Goal: Task Accomplishment & Management: Manage account settings

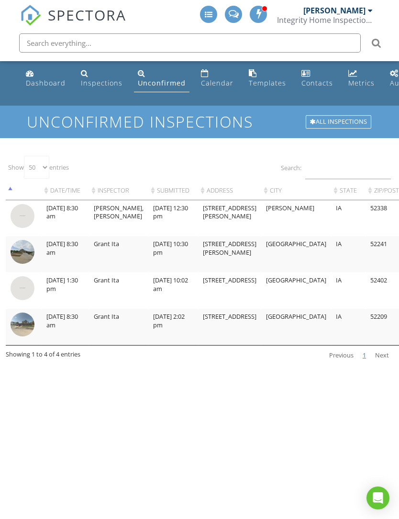
select select "50"
click at [43, 78] on div "Dashboard" at bounding box center [46, 82] width 40 height 9
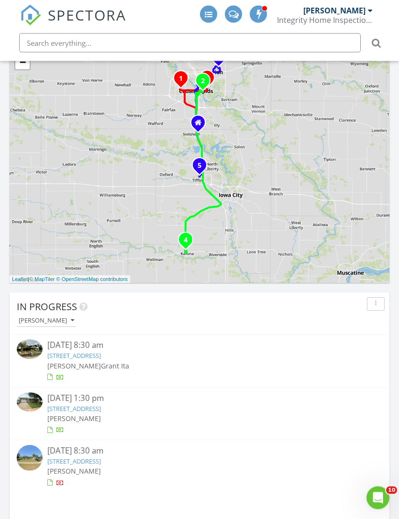
scroll to position [656, 0]
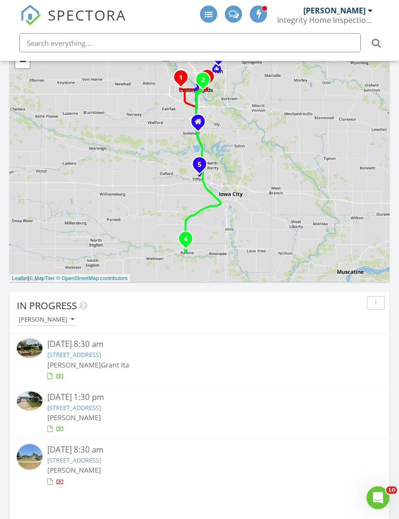
click at [60, 355] on link "1900 Linden Dr SE, Cedar Rapids, IA 52403" at bounding box center [74, 355] width 54 height 9
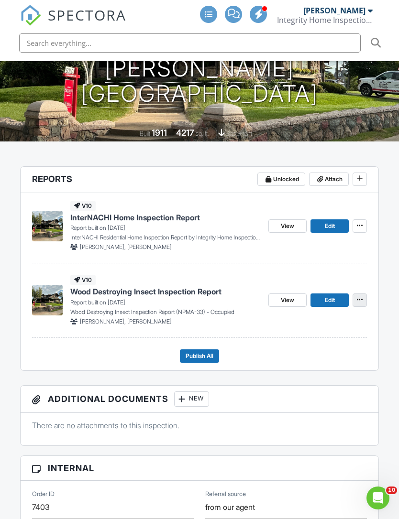
click at [357, 295] on icon at bounding box center [359, 300] width 6 height 10
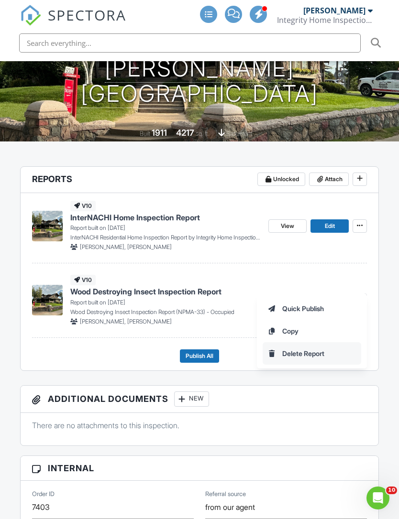
click at [312, 357] on span "Delete Report" at bounding box center [303, 353] width 42 height 10
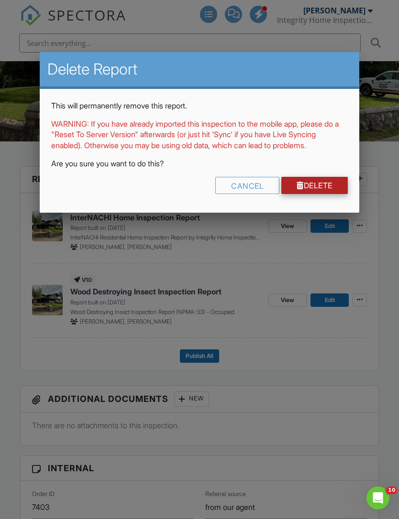
click at [320, 194] on link "Delete" at bounding box center [314, 185] width 66 height 17
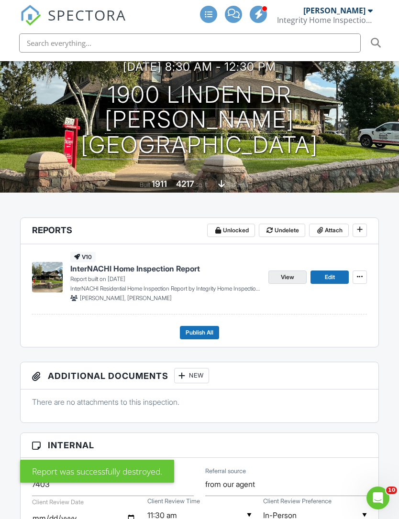
click at [287, 272] on span "View" at bounding box center [286, 277] width 13 height 10
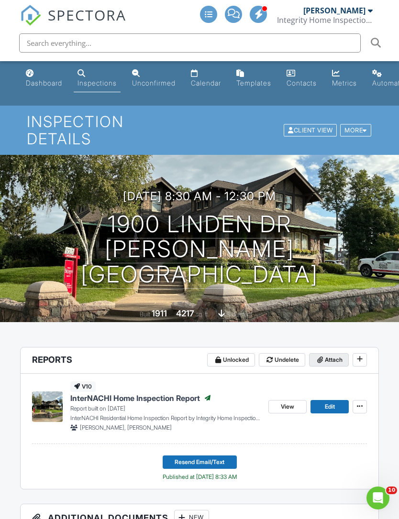
click at [329, 355] on span "Attach" at bounding box center [333, 360] width 18 height 10
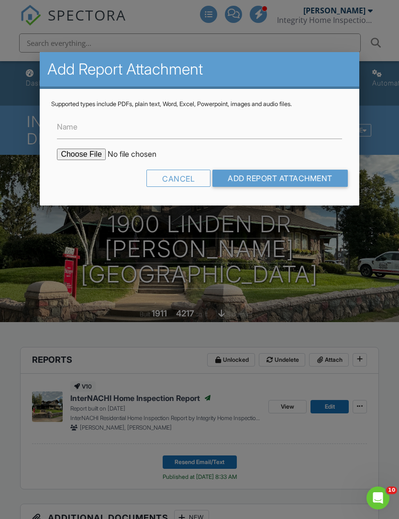
click at [67, 131] on label "Name" at bounding box center [67, 126] width 21 height 11
click at [67, 131] on input "Name" at bounding box center [199, 127] width 284 height 23
type input "Radon Results"
click at [67, 159] on input "file" at bounding box center [138, 154] width 162 height 11
type input "C:\fakepath\1900_Linden_Dr_SE202508280828.pdf"
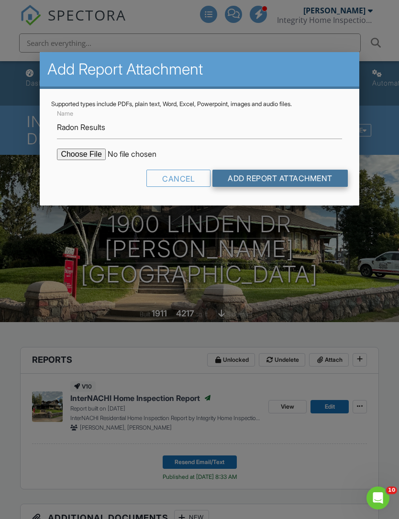
click at [325, 175] on input "Add Report Attachment" at bounding box center [279, 178] width 135 height 17
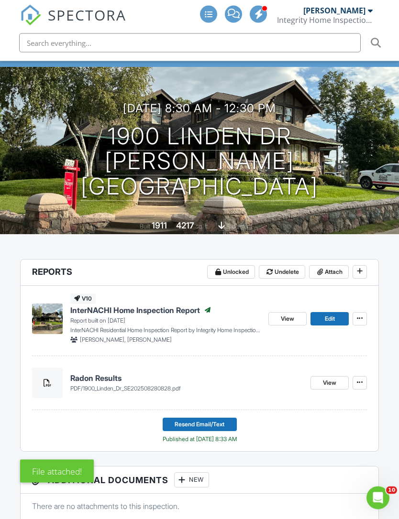
scroll to position [88, 0]
click at [330, 267] on span "Attach" at bounding box center [333, 272] width 18 height 10
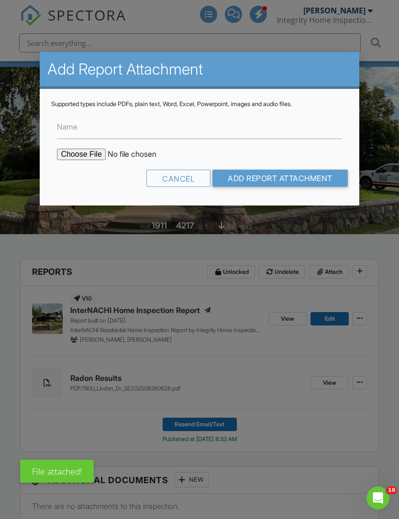
click at [67, 129] on label "Name" at bounding box center [67, 126] width 21 height 11
click at [67, 129] on input "Name" at bounding box center [199, 127] width 284 height 23
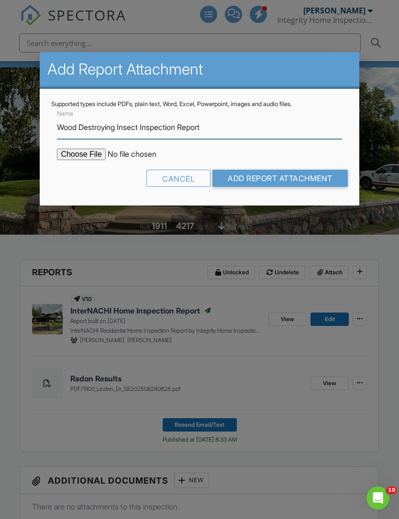
type input "Wood Destroying Insect Inspection Report"
click at [71, 157] on input "file" at bounding box center [138, 154] width 162 height 11
type input "C:\fakepath\1900_Linden_Dr_SE___Wood_Destroying_Insect_Inspection_Report.pdf"
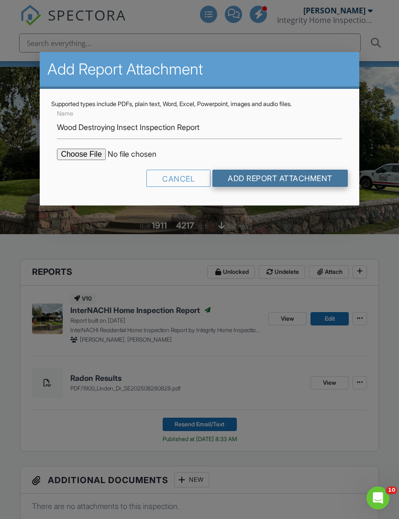
click at [302, 184] on input "Add Report Attachment" at bounding box center [279, 178] width 135 height 17
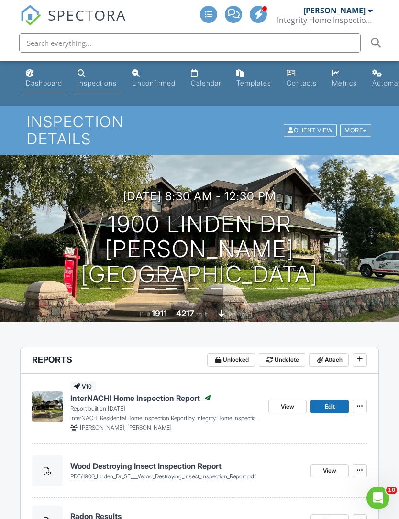
click at [31, 80] on div "Dashboard" at bounding box center [44, 83] width 36 height 8
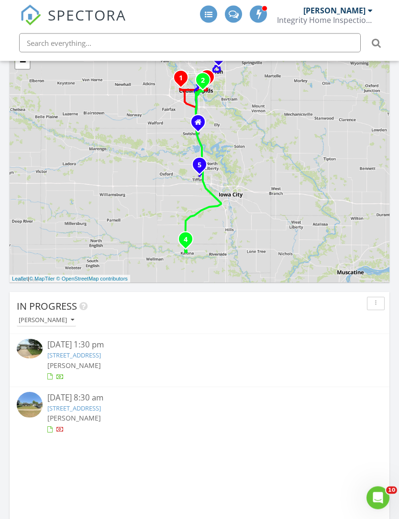
scroll to position [656, 0]
click at [58, 355] on link "101 26th Ave Dr SW, Cedar Rapids, IA 52404" at bounding box center [74, 355] width 54 height 9
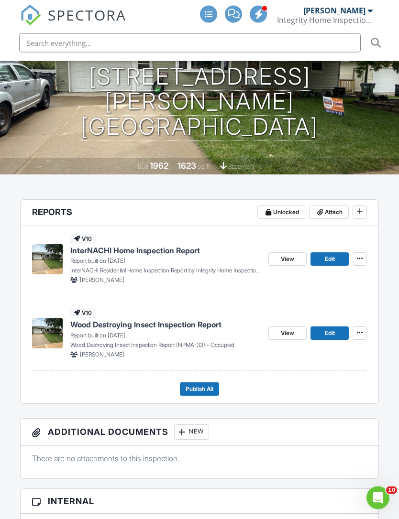
scroll to position [158, 0]
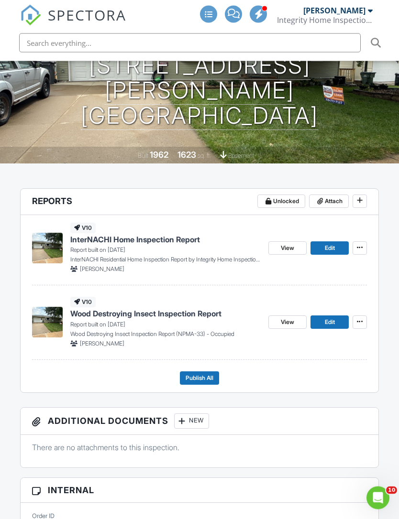
click at [369, 301] on div "v10 InterNACHI Home Inspection Report Report built on 08/27/2025 InterNACHI Res…" at bounding box center [200, 303] width 358 height 177
click at [359, 317] on icon at bounding box center [359, 322] width 6 height 10
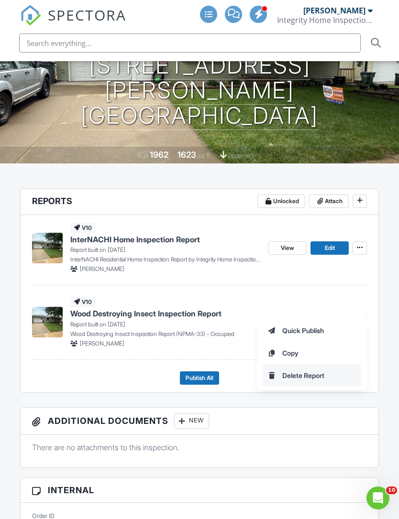
click at [310, 378] on span "Delete Report" at bounding box center [303, 375] width 42 height 10
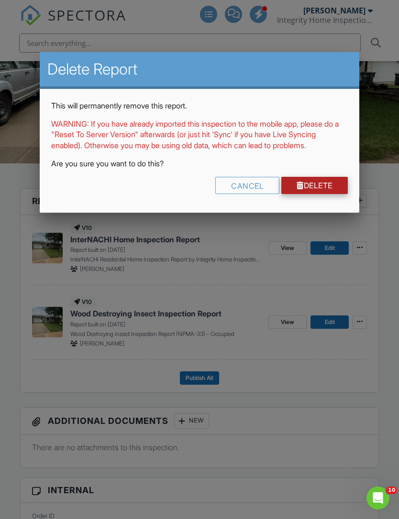
click at [324, 194] on link "Delete" at bounding box center [314, 185] width 66 height 17
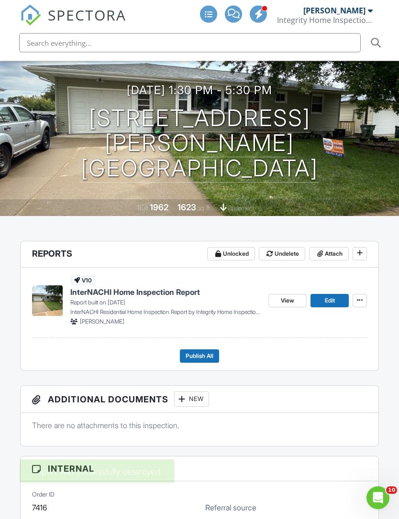
scroll to position [106, 0]
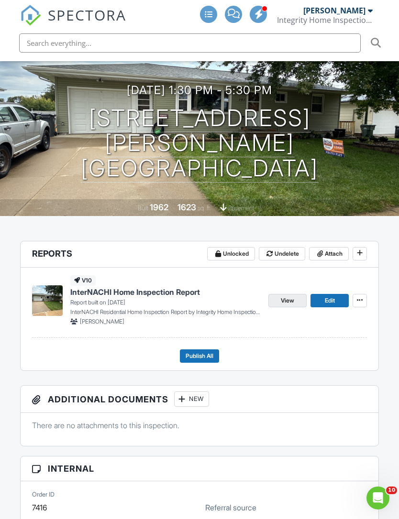
click at [291, 296] on span "View" at bounding box center [286, 301] width 13 height 10
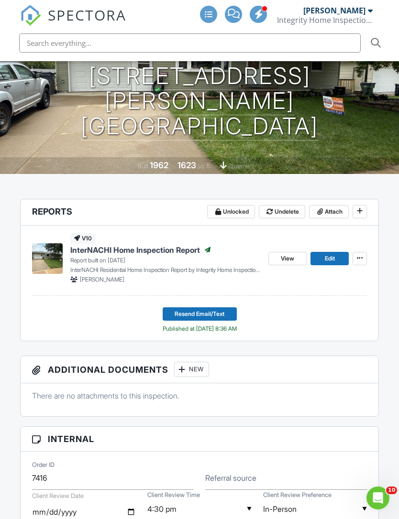
scroll to position [147, 0]
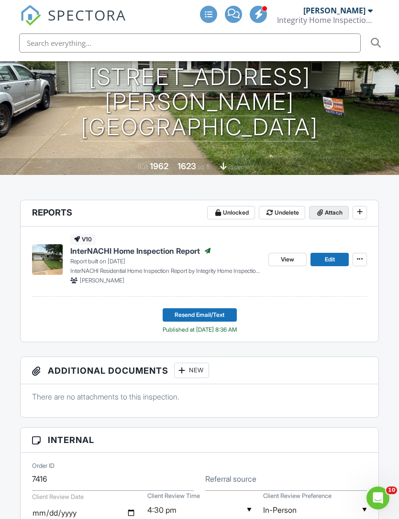
click at [326, 208] on span "Attach" at bounding box center [333, 213] width 18 height 10
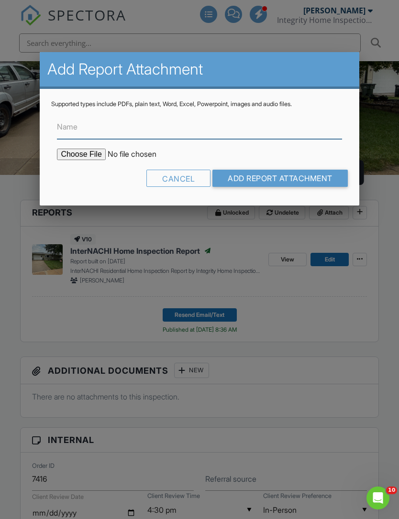
click at [85, 131] on input "Name" at bounding box center [199, 127] width 284 height 23
type input "Radon Results"
click at [77, 155] on input "file" at bounding box center [138, 154] width 162 height 11
type input "C:\fakepath\101_26th_Ave_Dr_SW202508280825.pdf"
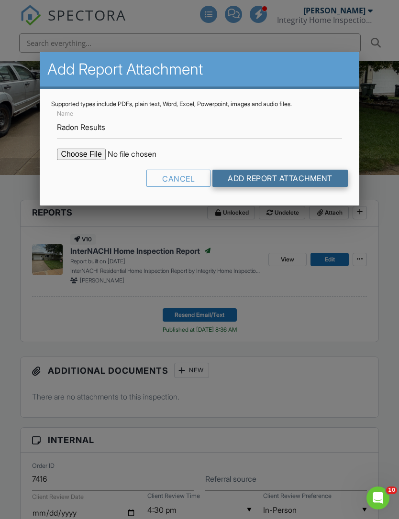
click at [310, 181] on input "Add Report Attachment" at bounding box center [279, 178] width 135 height 17
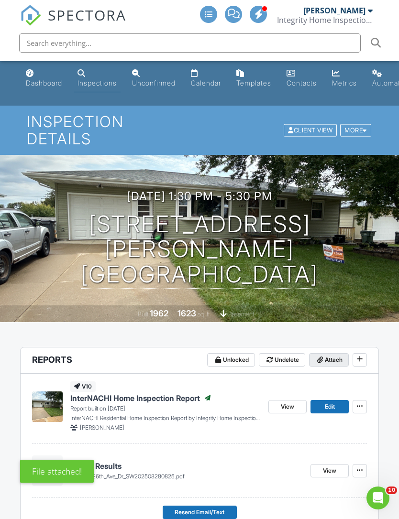
click at [336, 355] on span "Attach" at bounding box center [333, 360] width 18 height 10
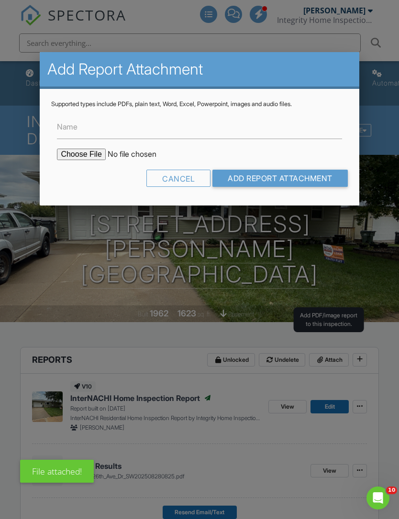
click at [65, 132] on label "Name" at bounding box center [67, 126] width 21 height 11
click at [65, 135] on input "Name" at bounding box center [199, 127] width 284 height 23
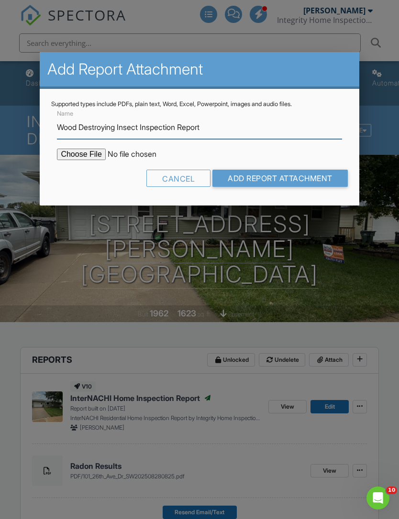
type input "Wood Destroying Insect Inspection Report"
click at [74, 157] on input "file" at bounding box center [138, 154] width 162 height 11
type input "C:\fakepath\101_26th_Ave_Dr_SW___Wood_Destroying_Insect_Inspection_Report.pdf"
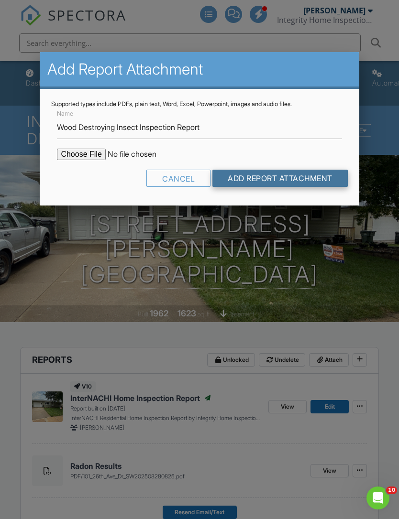
click at [303, 180] on input "Add Report Attachment" at bounding box center [279, 178] width 135 height 17
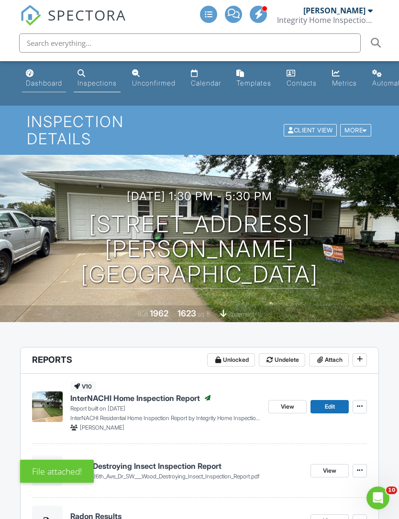
click at [43, 84] on div "Dashboard" at bounding box center [44, 83] width 36 height 8
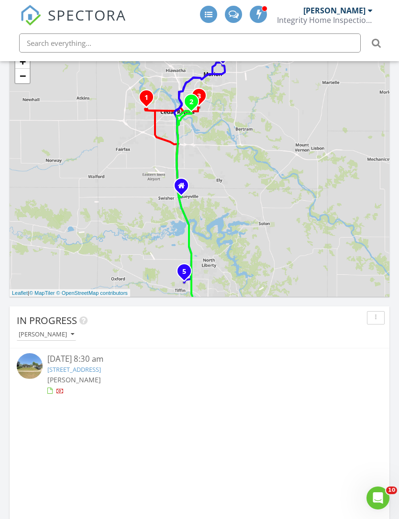
scroll to position [662, 0]
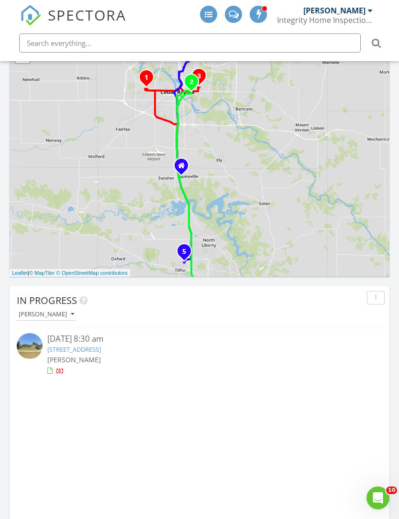
click at [38, 312] on div "[PERSON_NAME]" at bounding box center [46, 314] width 55 height 7
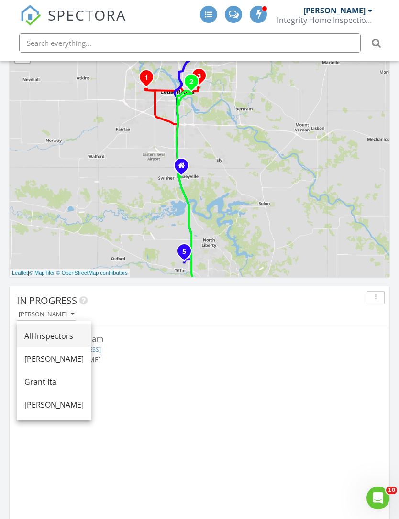
click at [36, 332] on div "All Inspectors" at bounding box center [53, 335] width 59 height 11
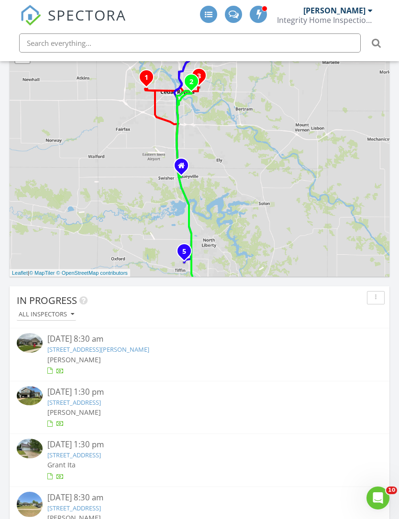
click at [58, 346] on link "635 Deer Ridge Dr, Atkins, IA 52206" at bounding box center [98, 349] width 102 height 9
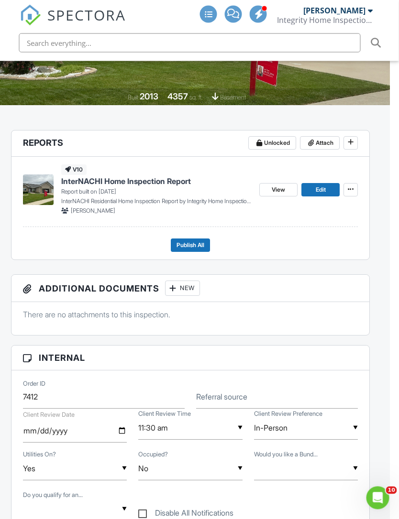
scroll to position [217, 9]
click at [278, 185] on span "View" at bounding box center [277, 190] width 13 height 10
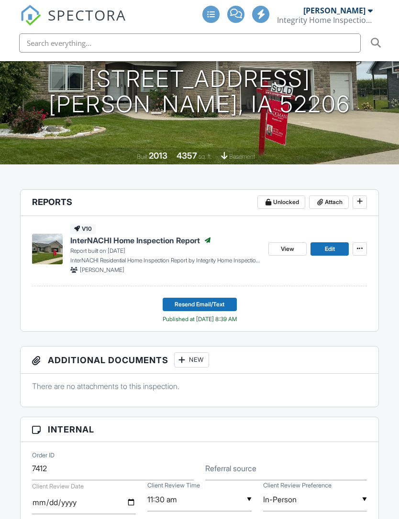
scroll to position [140, 0]
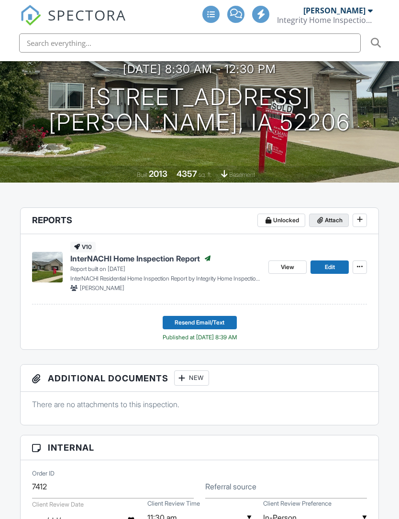
click at [331, 215] on span "Attach" at bounding box center [333, 220] width 18 height 10
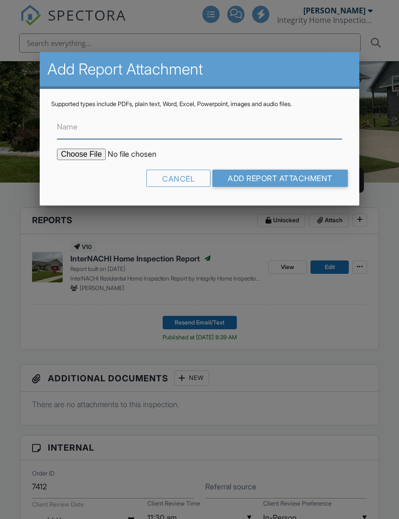
click at [79, 133] on input "Name" at bounding box center [199, 127] width 284 height 23
type input "Radon Results"
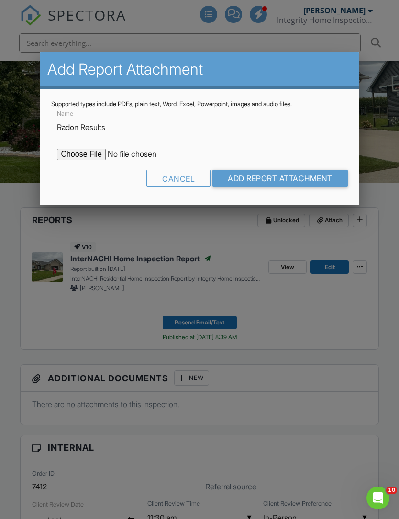
click at [73, 150] on input "file" at bounding box center [138, 154] width 162 height 11
click at [72, 151] on input "file" at bounding box center [138, 154] width 162 height 11
type input "C:\fakepath\635-Deer-Ridge-Dr202508280705.pdf"
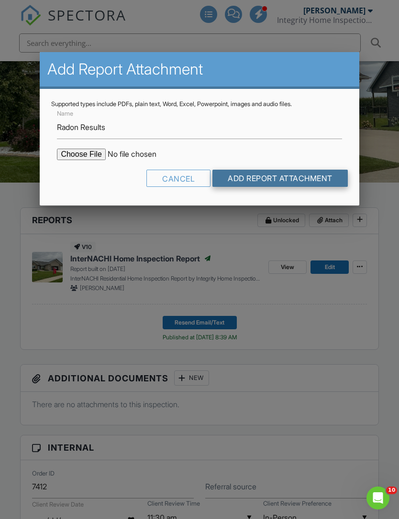
click at [325, 176] on input "Add Report Attachment" at bounding box center [279, 178] width 135 height 17
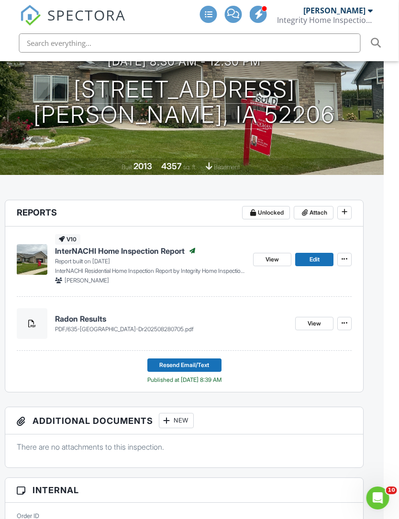
scroll to position [0, 15]
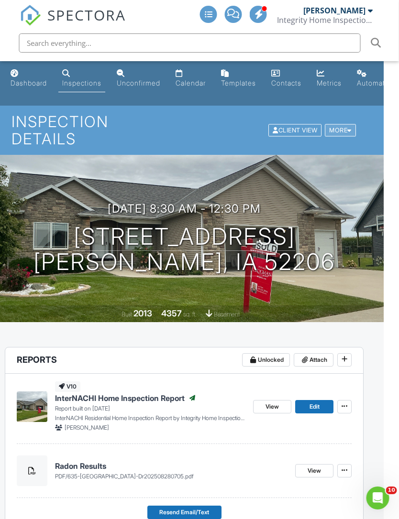
click at [347, 124] on div "More" at bounding box center [340, 130] width 31 height 13
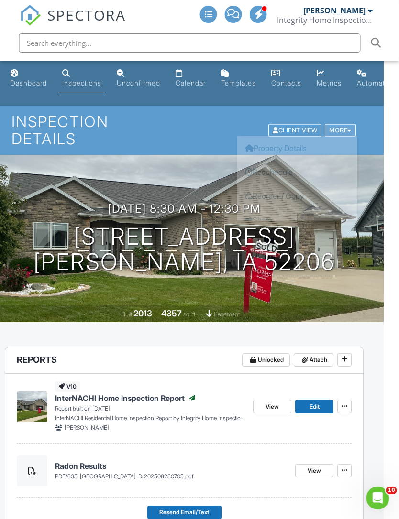
scroll to position [0, 15]
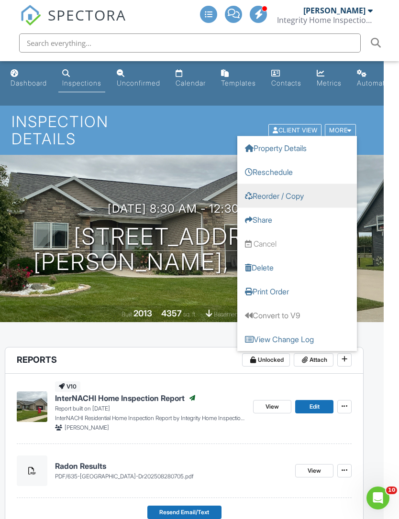
click at [299, 183] on link "Reorder / Copy" at bounding box center [296, 195] width 119 height 24
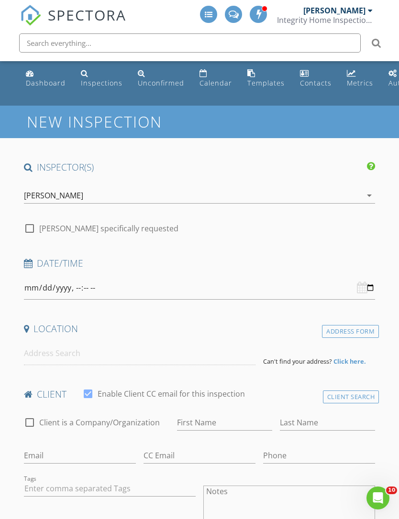
type input "[PERSON_NAME]"
type input "[EMAIL_ADDRESS][DOMAIN_NAME]"
type input "[PHONE_NUMBER]"
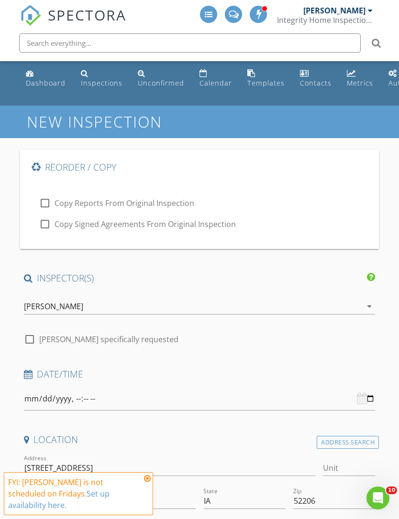
type input "[DATE]"
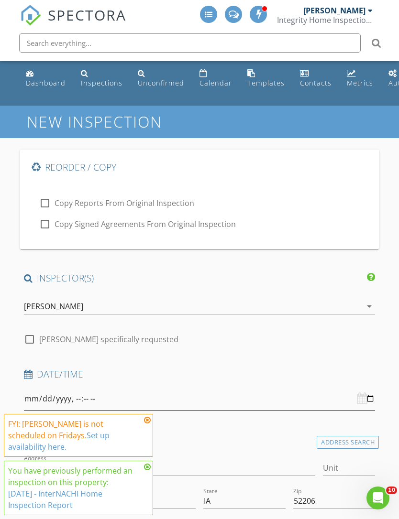
click at [184, 401] on input "datetime-local" at bounding box center [199, 398] width 351 height 23
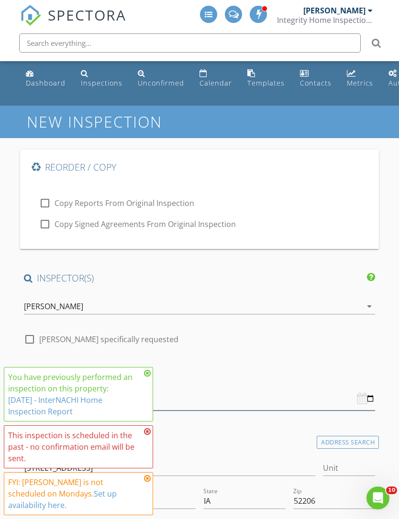
type input "[DATE]T10:30"
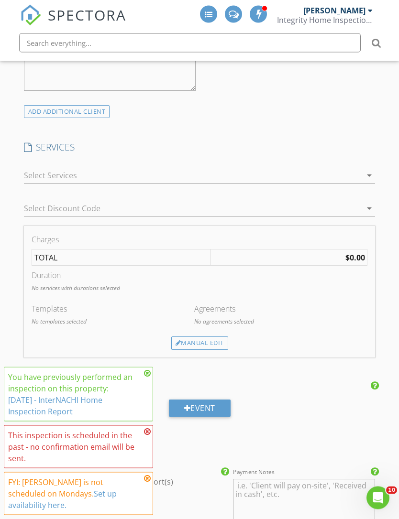
click at [40, 173] on div at bounding box center [193, 175] width 338 height 15
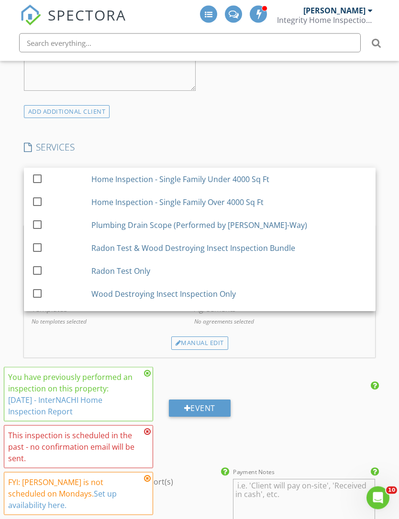
scroll to position [824, 0]
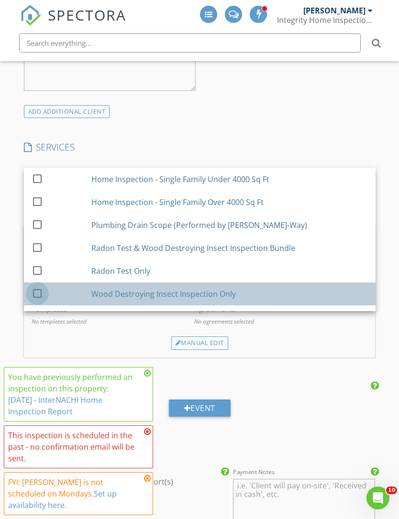
click at [36, 296] on div at bounding box center [37, 293] width 16 height 16
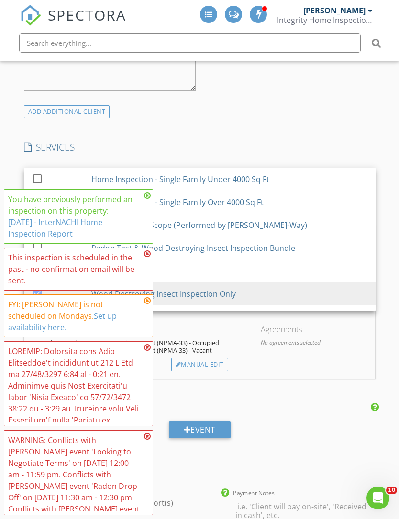
click at [318, 371] on div "Charges Wood Destroying Insect Inspection Only $100.00 (Base) +$25.00 (sqft 400…" at bounding box center [199, 302] width 351 height 153
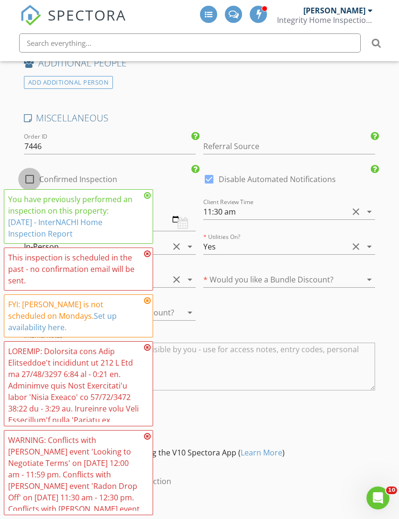
click at [26, 181] on div at bounding box center [30, 179] width 16 height 16
checkbox input "true"
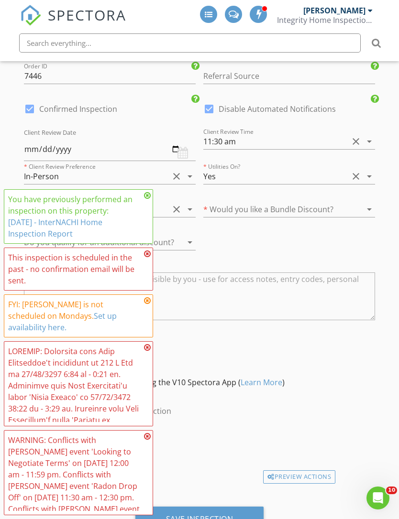
scroll to position [1944, 0]
click at [195, 517] on div "Save Inspection" at bounding box center [199, 520] width 67 height 10
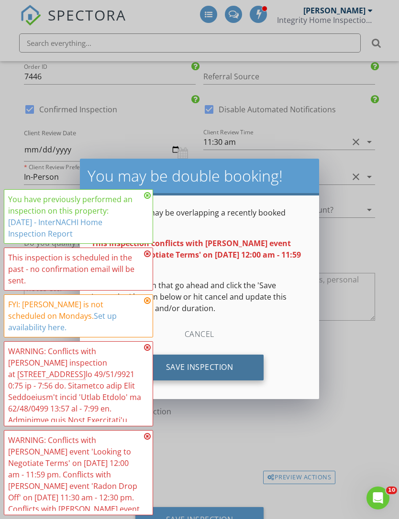
click at [194, 369] on div "Save Inspection" at bounding box center [199, 368] width 129 height 26
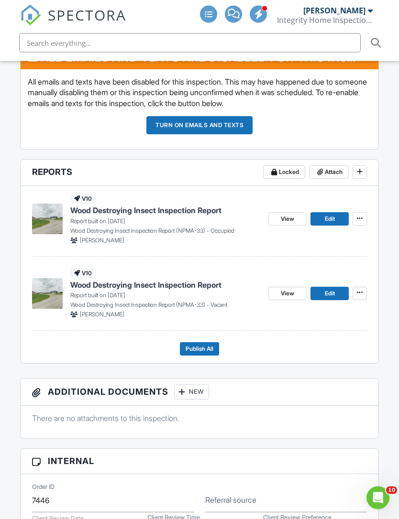
scroll to position [302, 0]
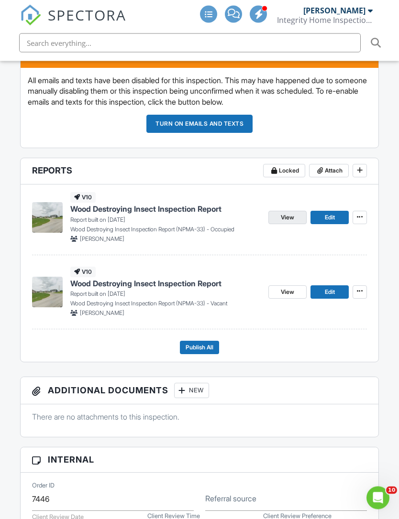
click at [287, 213] on span "View" at bounding box center [286, 218] width 13 height 10
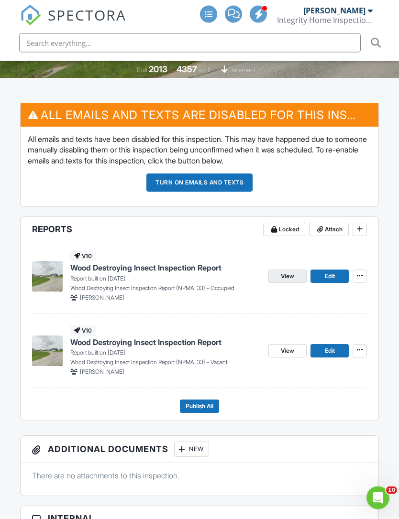
scroll to position [0, 0]
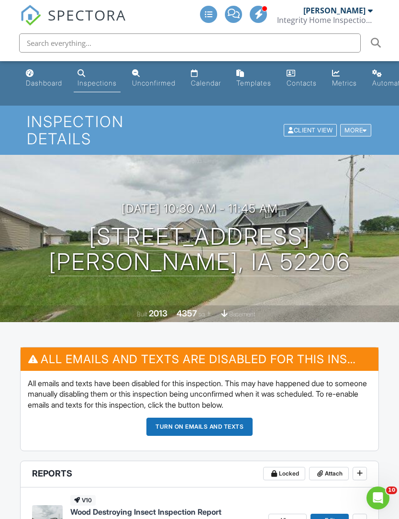
click at [356, 124] on div "More" at bounding box center [355, 130] width 31 height 13
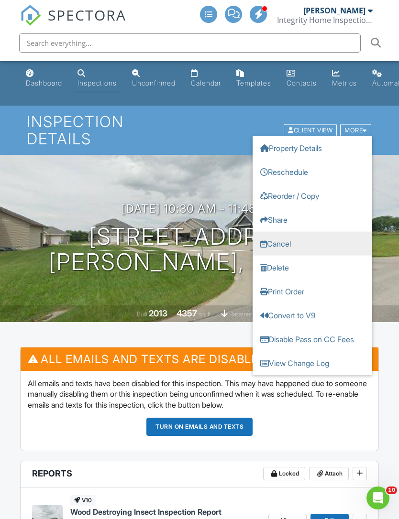
click at [292, 234] on link "Cancel" at bounding box center [311, 243] width 119 height 24
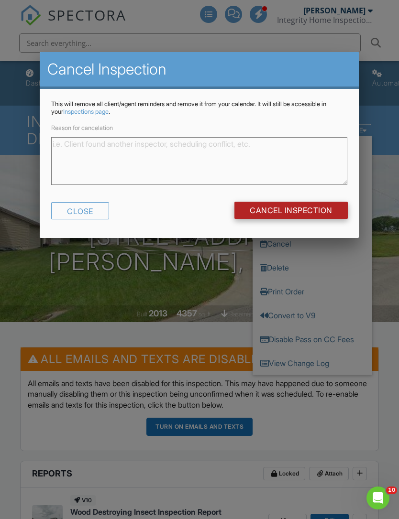
click at [306, 210] on input "Cancel Inspection" at bounding box center [290, 210] width 113 height 17
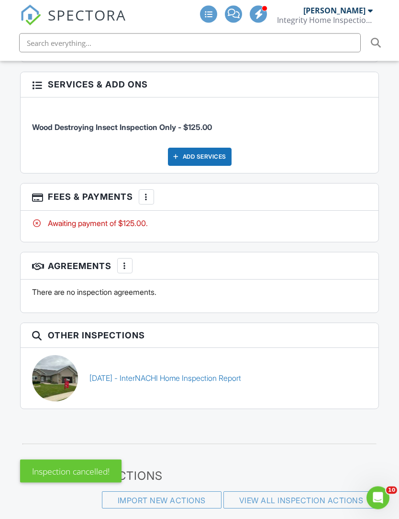
scroll to position [1404, 0]
click at [112, 373] on link "[DATE] - InterNACHI Home Inspection Report" at bounding box center [164, 378] width 151 height 11
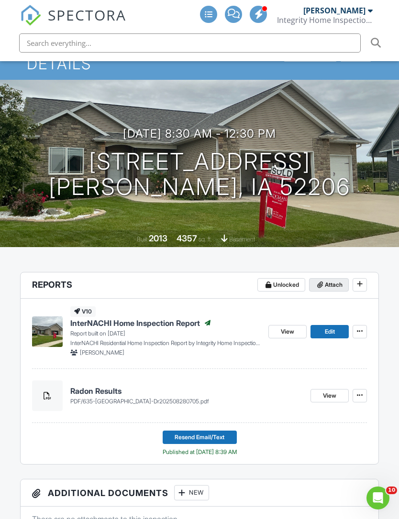
click at [328, 280] on span "Attach" at bounding box center [333, 285] width 18 height 10
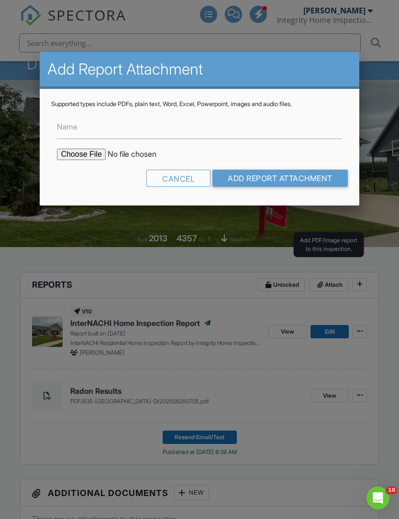
click at [69, 132] on label "Name" at bounding box center [67, 126] width 21 height 11
click at [69, 134] on input "Name" at bounding box center [199, 127] width 284 height 23
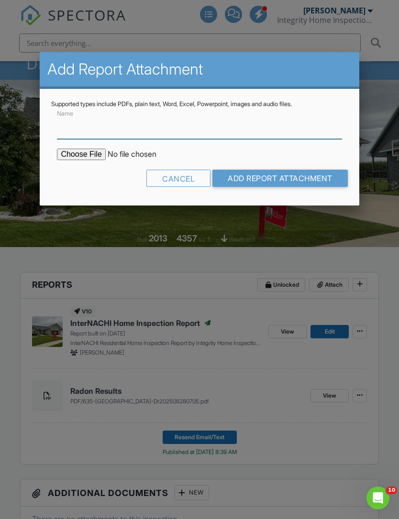
scroll to position [75, 0]
type input "Wood Destroying Insect Inspection Report"
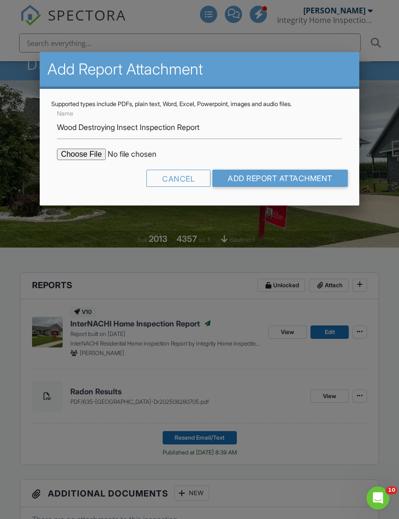
click at [78, 157] on input "file" at bounding box center [138, 154] width 162 height 11
type input "C:\fakepath\635_Deer_Ridge_Dr___Wood_Destroying_Insect_Inspection_Report.pdf"
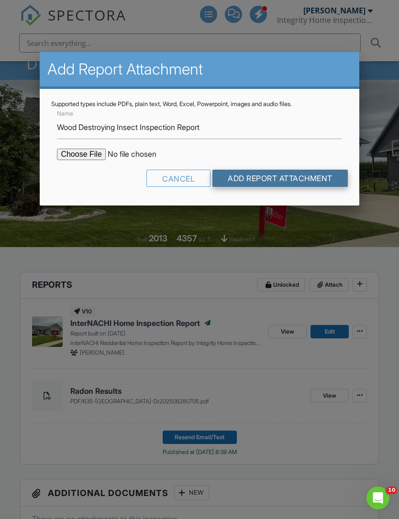
click at [307, 178] on input "Add Report Attachment" at bounding box center [279, 178] width 135 height 17
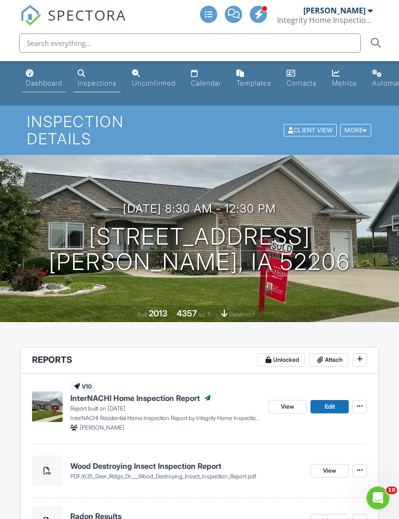
click at [39, 81] on div "Dashboard" at bounding box center [44, 83] width 36 height 8
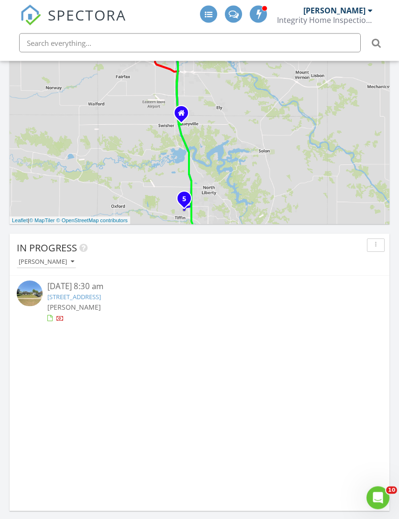
scroll to position [714, 0]
click at [39, 265] on div "[PERSON_NAME]" at bounding box center [46, 262] width 55 height 7
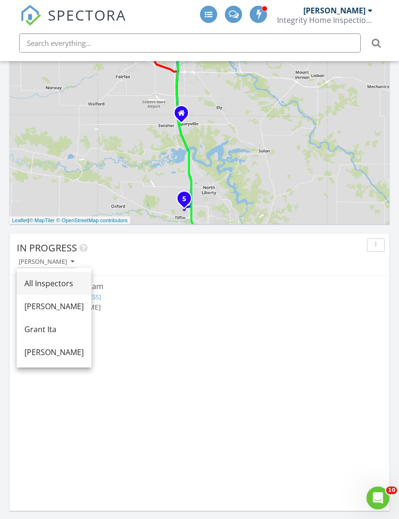
click at [37, 282] on div "All Inspectors" at bounding box center [53, 283] width 59 height 11
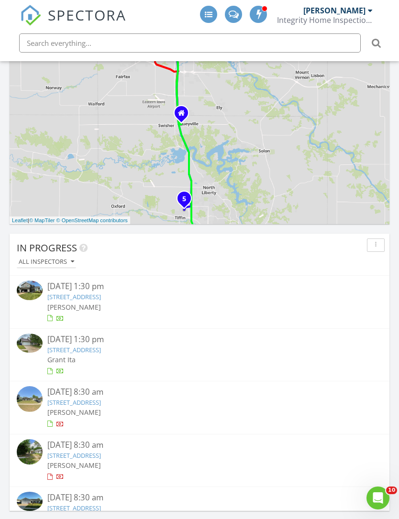
click at [51, 290] on div "08/27/25 1:30 pm" at bounding box center [199, 286] width 304 height 12
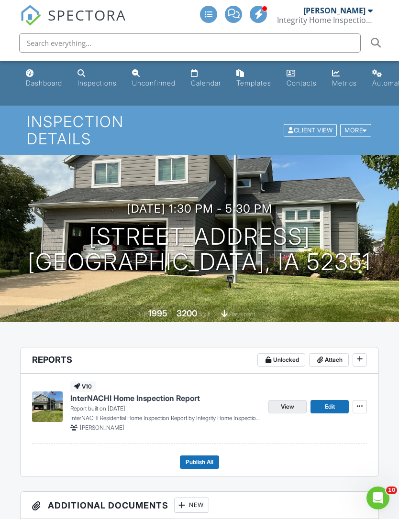
click at [287, 402] on span "View" at bounding box center [286, 407] width 13 height 10
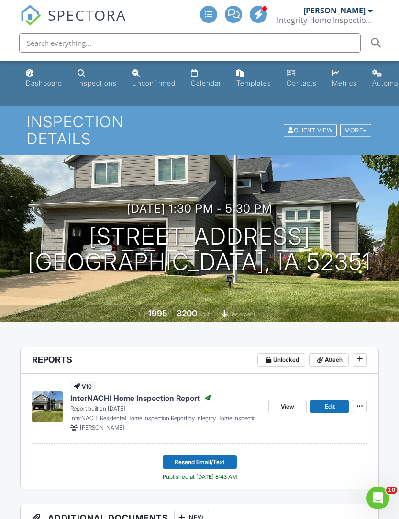
click at [43, 79] on div "Dashboard" at bounding box center [44, 83] width 36 height 8
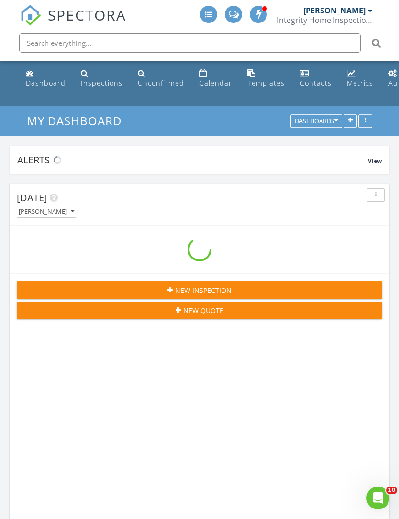
scroll to position [5, 5]
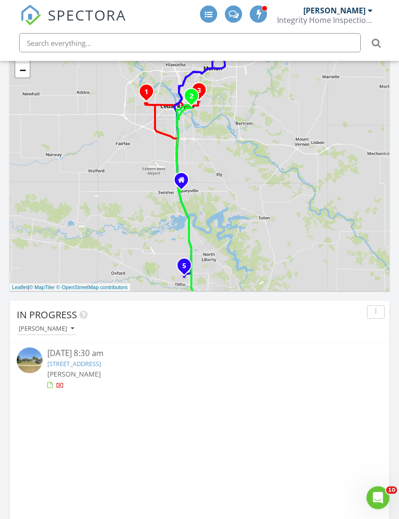
click at [31, 330] on div "[PERSON_NAME]" at bounding box center [46, 329] width 55 height 7
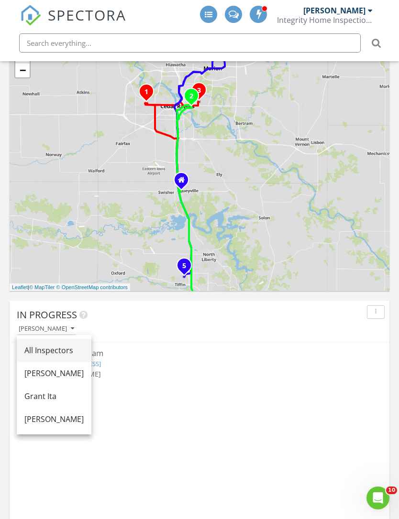
click at [37, 351] on div "All Inspectors" at bounding box center [53, 350] width 59 height 11
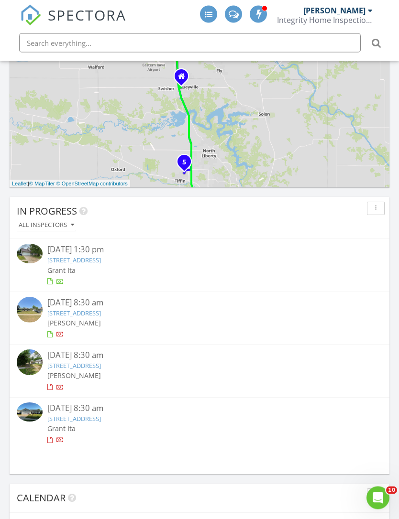
scroll to position [751, 0]
click at [56, 263] on link "702 73rd St NE, Cedar Rapids, Ia 52302" at bounding box center [74, 260] width 54 height 9
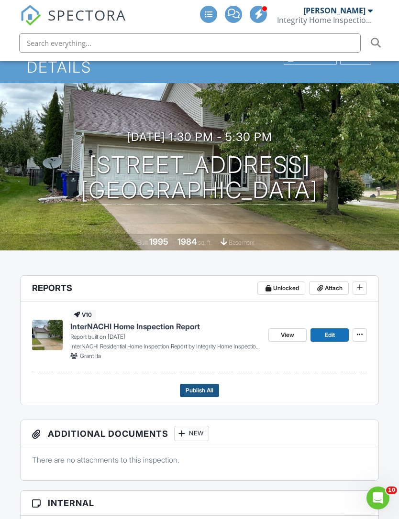
click at [211, 386] on span "Publish All" at bounding box center [199, 391] width 28 height 10
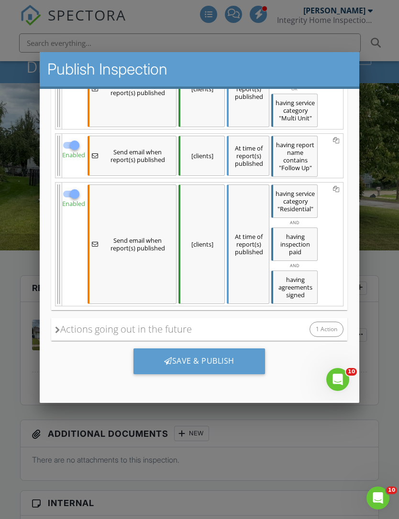
scroll to position [280, 0]
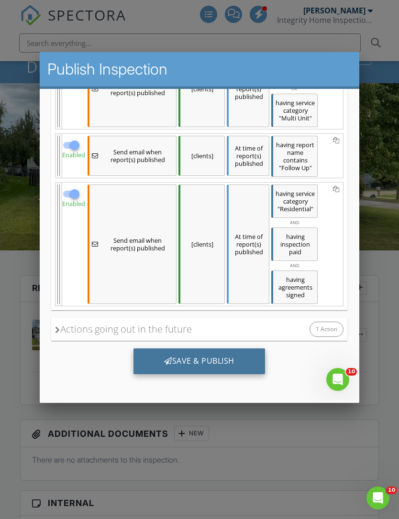
click at [225, 374] on div "Save & Publish" at bounding box center [198, 361] width 131 height 26
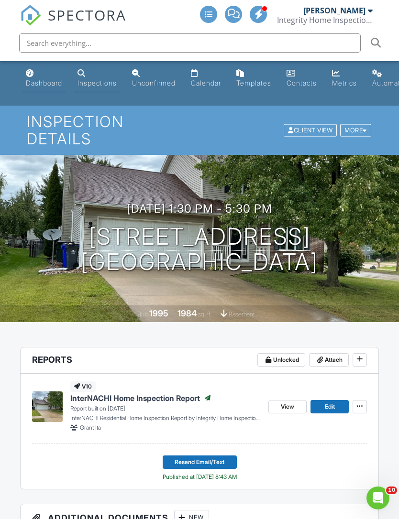
click at [37, 79] on div "Dashboard" at bounding box center [44, 83] width 36 height 8
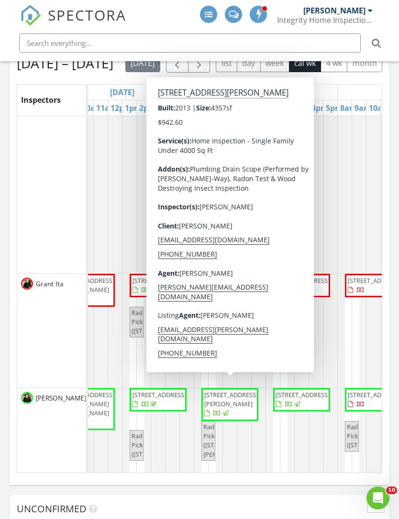
click at [247, 407] on span "[STREET_ADDRESS][PERSON_NAME]" at bounding box center [231, 399] width 54 height 18
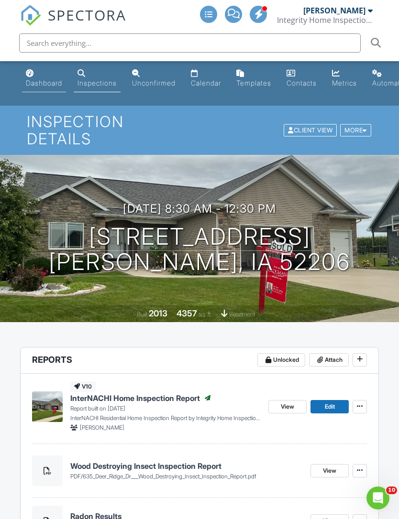
click at [43, 79] on div "Dashboard" at bounding box center [44, 83] width 36 height 8
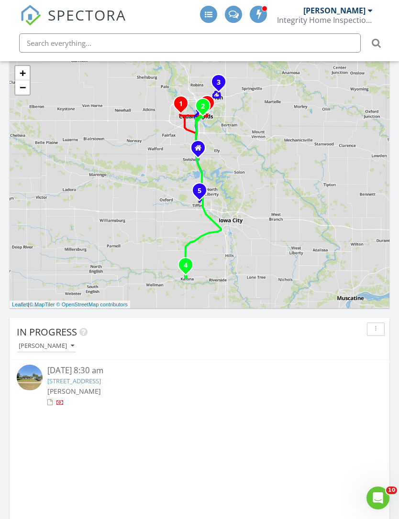
scroll to position [722, 0]
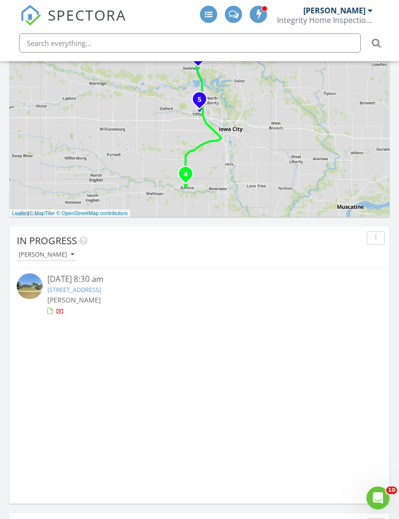
click at [36, 260] on button "[PERSON_NAME]" at bounding box center [46, 254] width 59 height 13
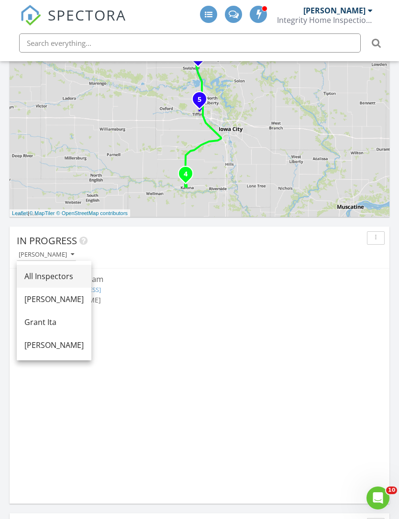
click at [36, 277] on div "All Inspectors" at bounding box center [53, 275] width 59 height 11
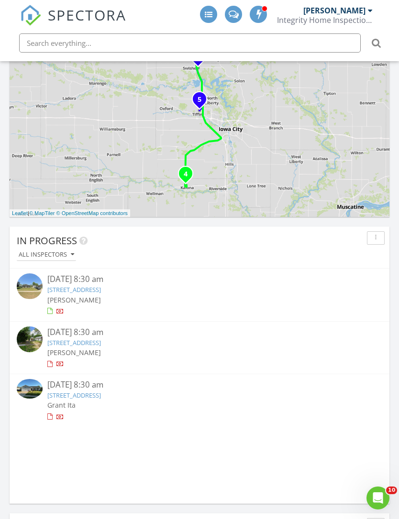
click at [61, 393] on link "4812 Montclair Dr NW, Cedar Rapids, IA 52405" at bounding box center [74, 395] width 54 height 9
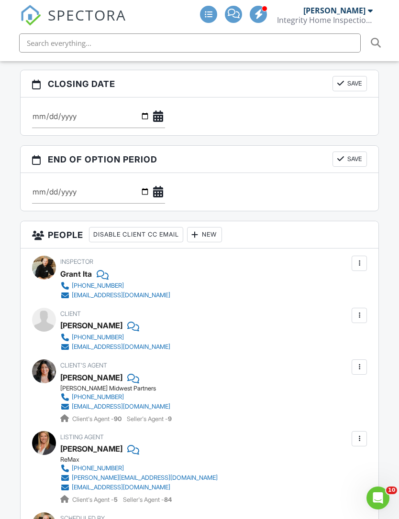
click at [363, 311] on div at bounding box center [359, 316] width 10 height 10
click at [332, 333] on li "Edit" at bounding box center [336, 345] width 49 height 24
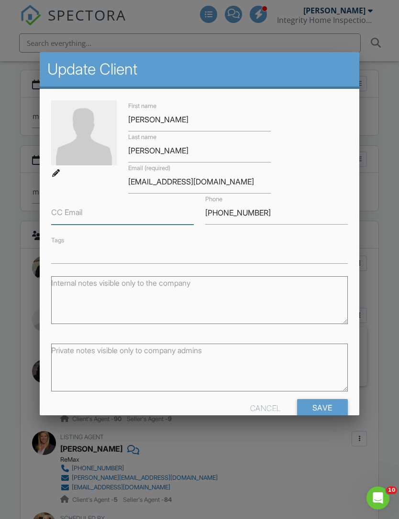
click at [77, 210] on input "CC Email" at bounding box center [122, 212] width 142 height 23
type input "Floreslupita821@gmail.com"
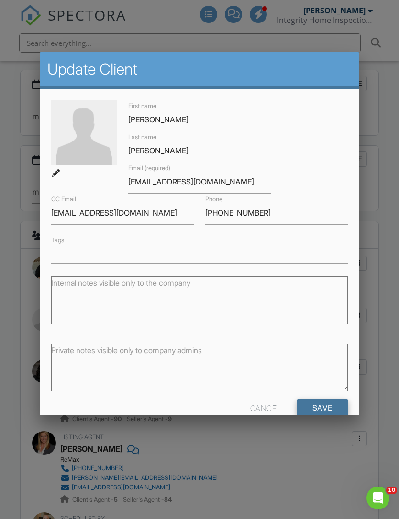
click at [324, 412] on input "Save" at bounding box center [322, 407] width 51 height 17
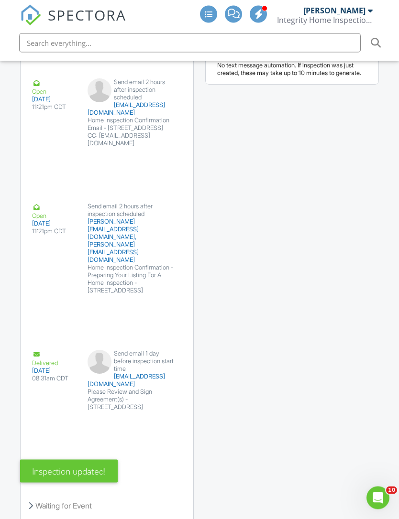
scroll to position [2115, 0]
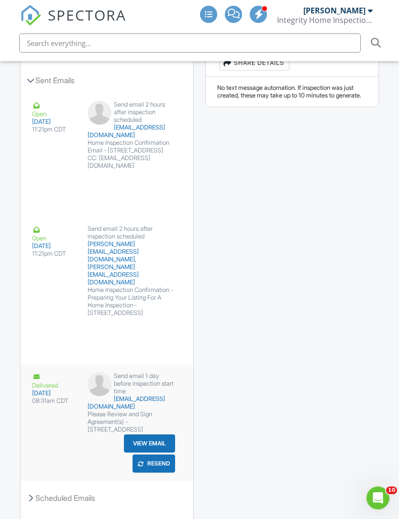
click at [150, 454] on button "Resend" at bounding box center [153, 463] width 43 height 18
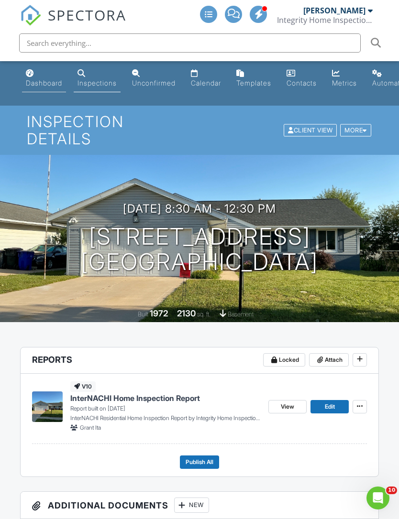
click at [42, 81] on div "Dashboard" at bounding box center [44, 83] width 36 height 8
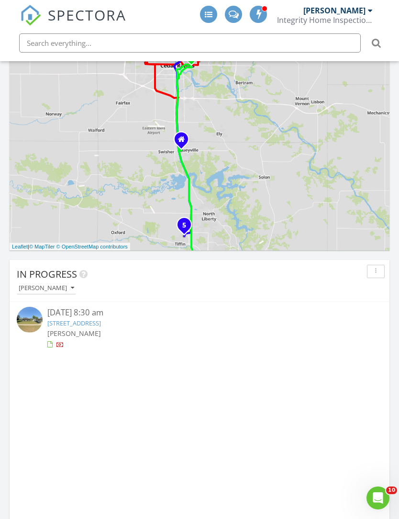
scroll to position [687, 0]
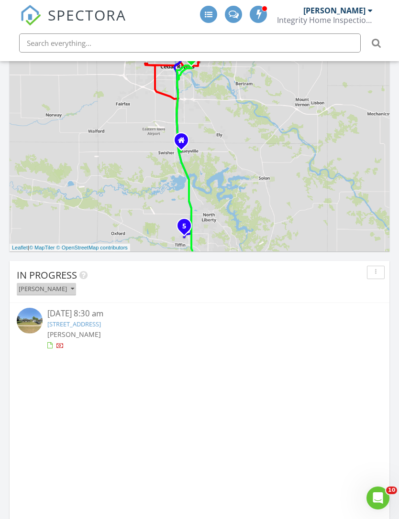
click at [35, 288] on div "[PERSON_NAME]" at bounding box center [46, 289] width 55 height 7
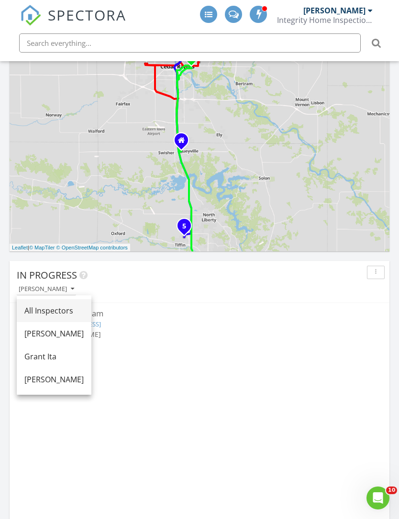
click at [33, 309] on div "All Inspectors" at bounding box center [53, 310] width 59 height 11
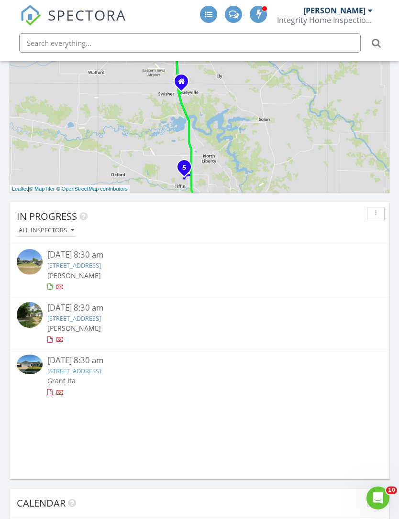
scroll to position [745, 0]
